Goal: Register for event/course

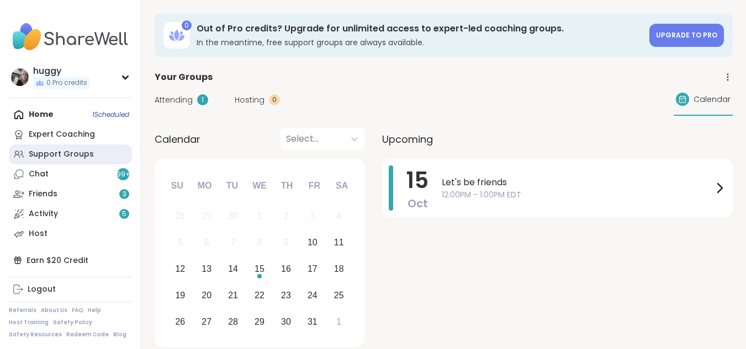
click at [99, 153] on link "Support Groups" at bounding box center [70, 155] width 123 height 20
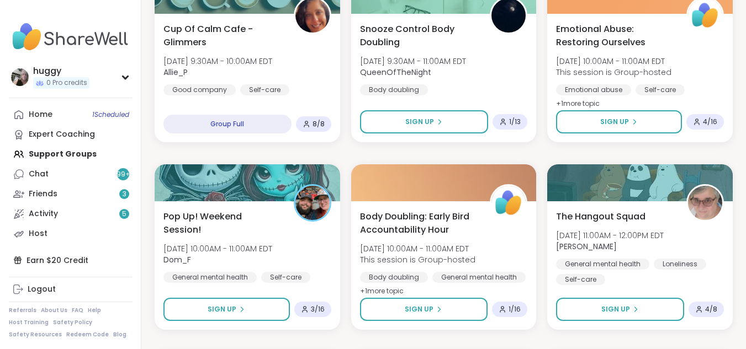
scroll to position [1118, 0]
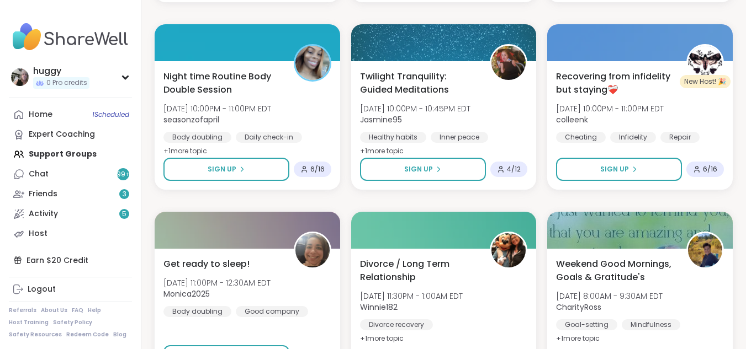
scroll to position [611, 0]
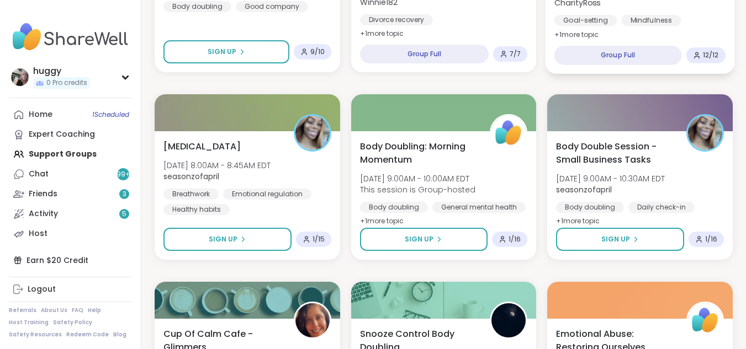
click at [611, 70] on div "Weekend Good Mornings, Goals & Gratitude's [DATE] 8:00AM - 9:30AM EDT CharityRo…" at bounding box center [639, 8] width 189 height 131
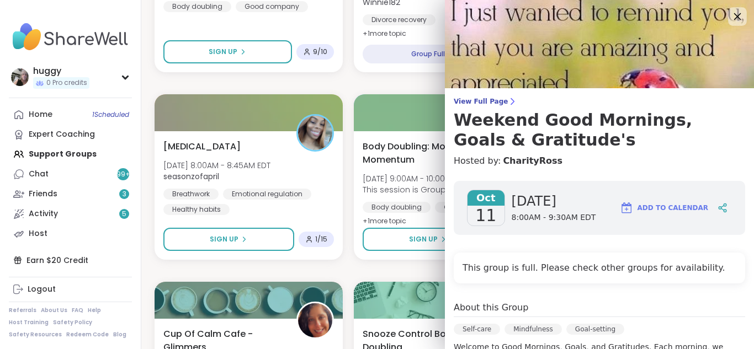
click at [734, 15] on icon at bounding box center [737, 16] width 7 height 7
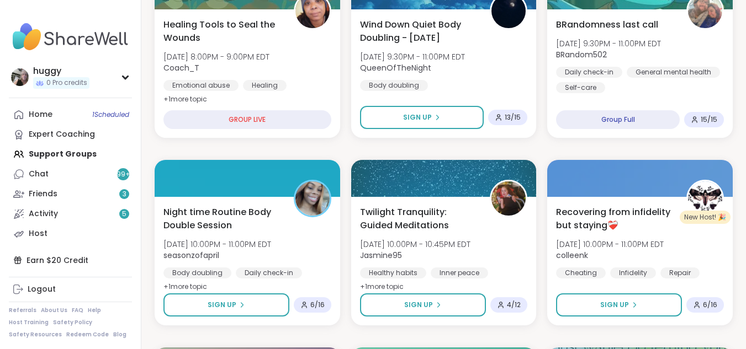
scroll to position [155, 0]
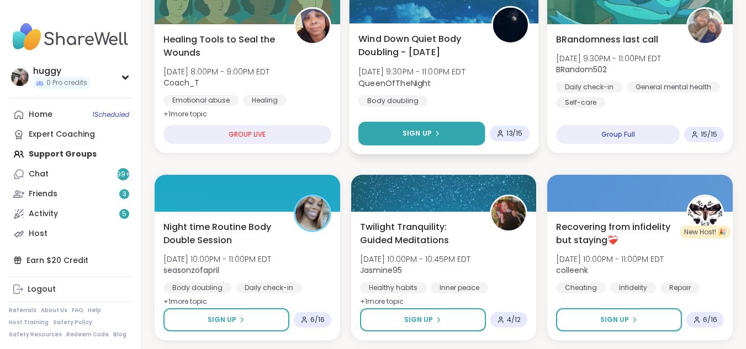
click at [390, 125] on button "Sign Up" at bounding box center [421, 134] width 126 height 24
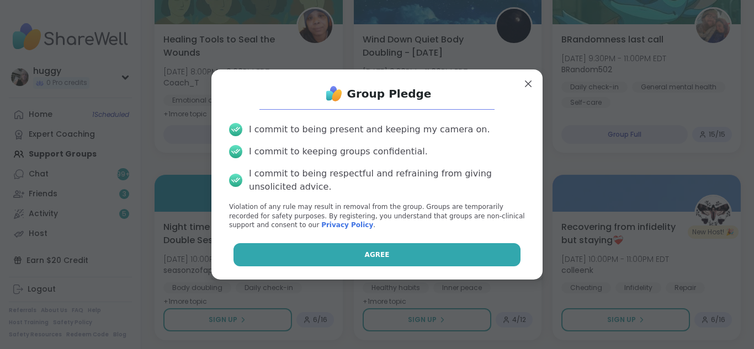
click at [339, 256] on button "Agree" at bounding box center [378, 254] width 288 height 23
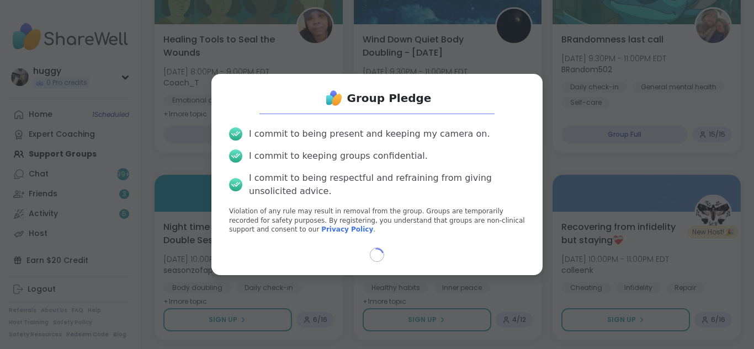
select select "**"
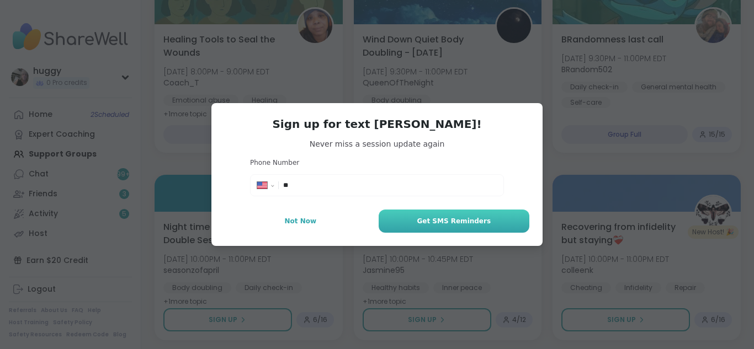
click at [451, 217] on span "Get SMS Reminders" at bounding box center [454, 221] width 74 height 10
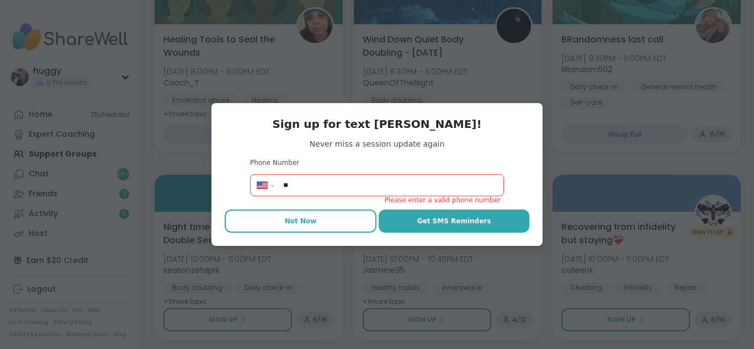
click at [322, 220] on button "Not Now" at bounding box center [301, 221] width 152 height 23
